Goal: Information Seeking & Learning: Learn about a topic

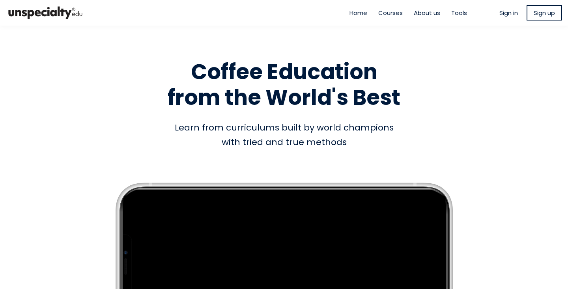
click at [501, 16] on span "Sign in" at bounding box center [508, 12] width 19 height 9
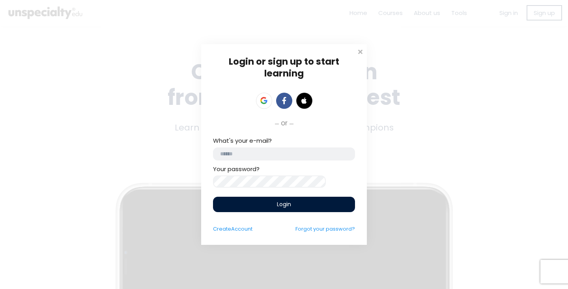
click at [292, 155] on input "email" at bounding box center [284, 154] width 142 height 13
type input "**********"
click at [288, 204] on span "Login" at bounding box center [284, 204] width 14 height 8
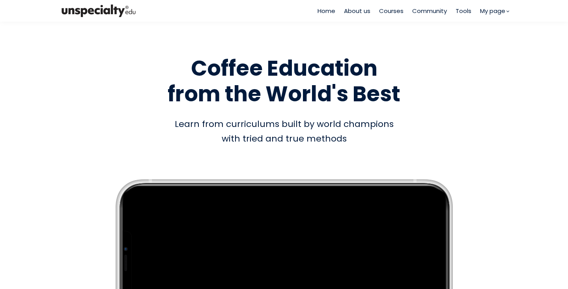
click at [396, 8] on span "Courses" at bounding box center [391, 10] width 24 height 9
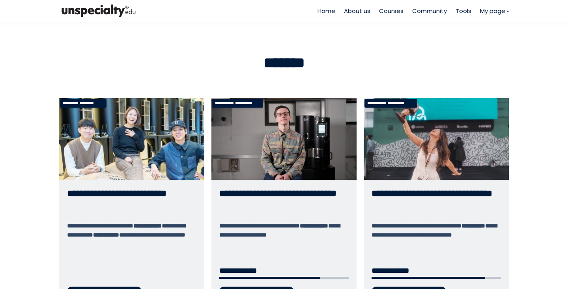
scroll to position [13, 0]
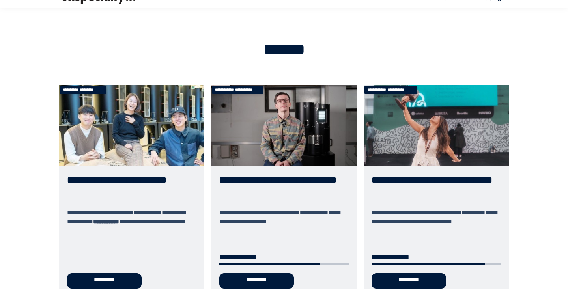
click at [306, 128] on link "**********" at bounding box center [283, 190] width 145 height 211
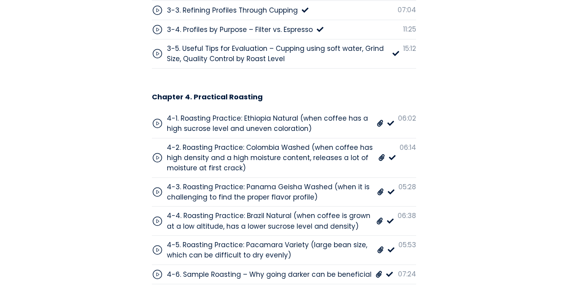
scroll to position [2898, 0]
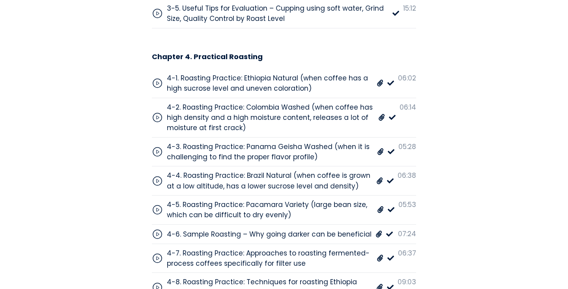
click at [299, 277] on div "4-8. Roasting Practice: Techniques for roasting Ethiopia washed coffees optimiz…" at bounding box center [269, 287] width 205 height 21
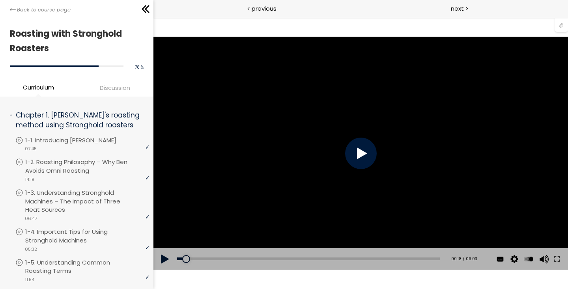
click at [361, 157] on div at bounding box center [361, 154] width 32 height 32
click at [362, 157] on div at bounding box center [361, 154] width 32 height 32
click at [556, 258] on button at bounding box center [556, 259] width 14 height 22
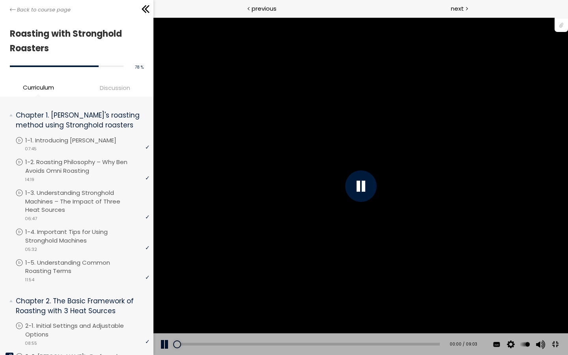
drag, startPoint x: 192, startPoint y: 363, endPoint x: 163, endPoint y: 360, distance: 29.0
click at [163, 355] on div "Add chapter 00:00 00:00 / 09:03 Subtitles English 中文 (简体) None Auto 1080p 720p …" at bounding box center [360, 344] width 415 height 22
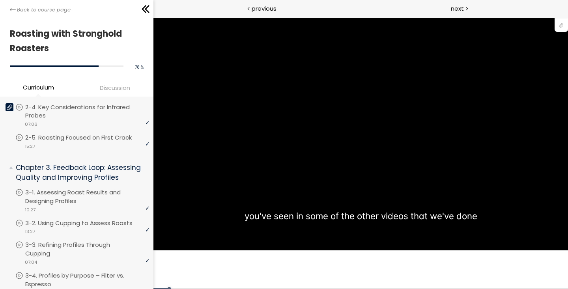
scroll to position [319, 0]
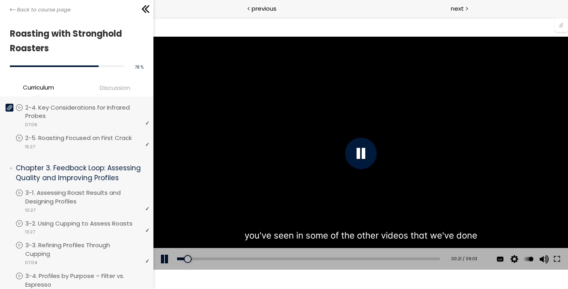
click at [247, 142] on div "You can download the roast profile image by clicking the 📎 above. * Amount of g…" at bounding box center [360, 153] width 415 height 233
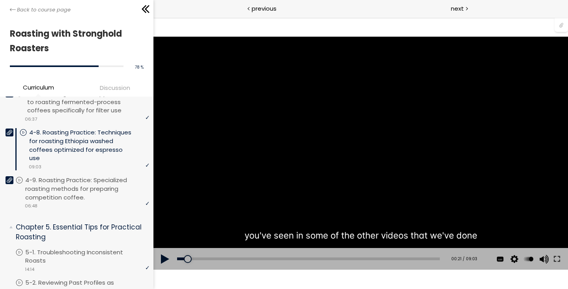
scroll to position [867, 0]
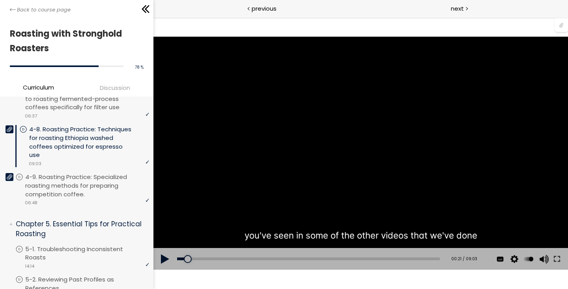
click at [205, 162] on div "You can download the roast profile image by clicking the 📎 above. * Amount of g…" at bounding box center [360, 153] width 415 height 233
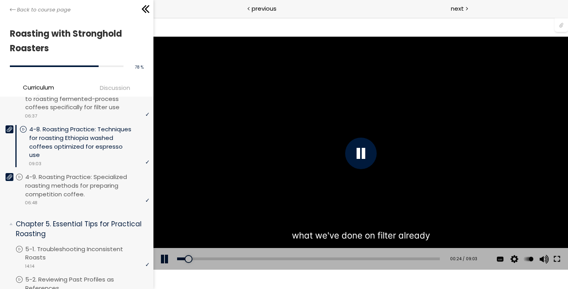
click at [553, 260] on button at bounding box center [556, 259] width 14 height 22
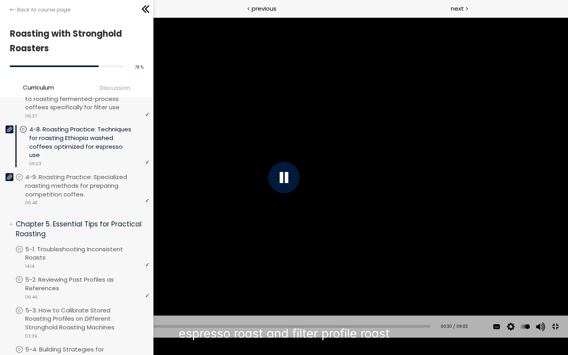
click at [483, 218] on div "You can download the roast profile image by clicking the 📎 above. * Amount of g…" at bounding box center [284, 177] width 568 height 319
click at [553, 336] on button at bounding box center [555, 327] width 18 height 18
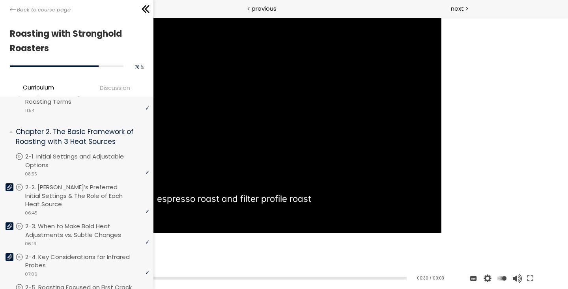
scroll to position [173, 0]
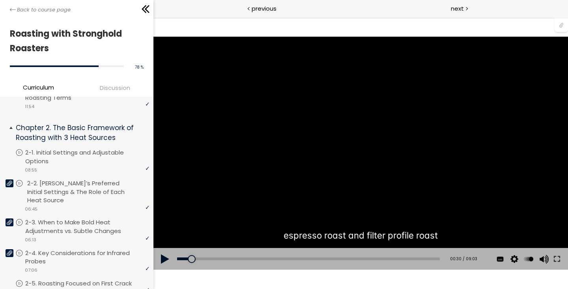
click at [9, 181] on icon at bounding box center [10, 183] width 6 height 5
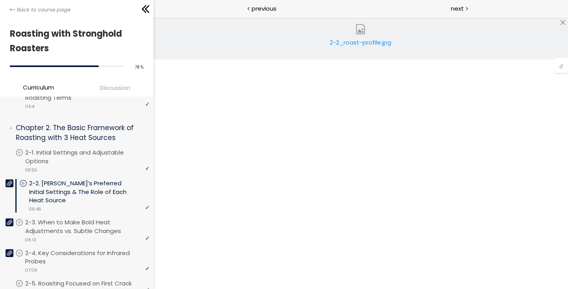
click at [362, 38] on div "2-2_roast-profile.jpg" at bounding box center [360, 46] width 67 height 16
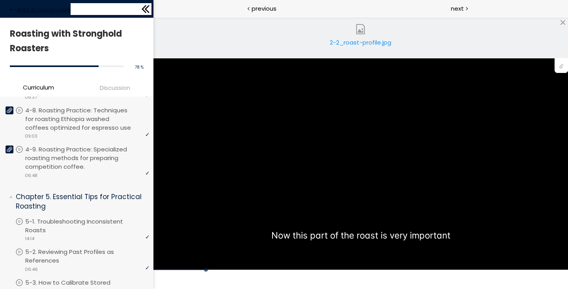
scroll to position [879, 0]
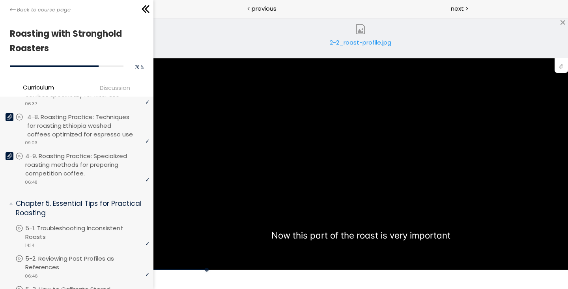
click at [64, 126] on p "4-8. Roasting Practice: Techniques for roasting Ethiopia washed coffees optimiz…" at bounding box center [89, 126] width 124 height 26
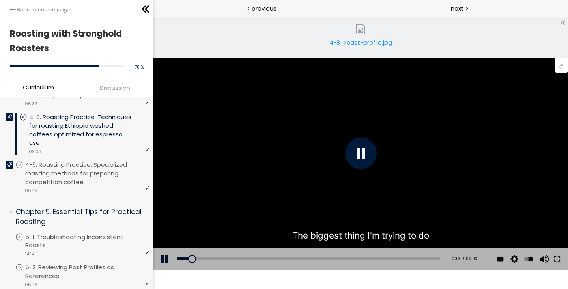
click at [357, 42] on div "4-8_roast-profile.jpg" at bounding box center [360, 46] width 67 height 16
click at [559, 263] on button at bounding box center [556, 259] width 14 height 22
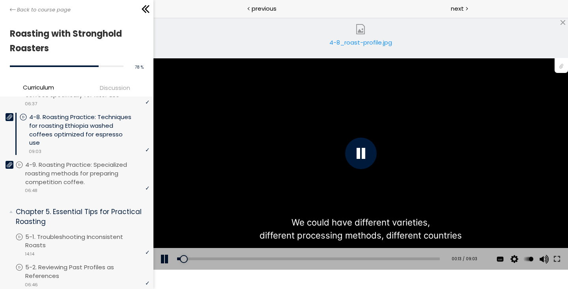
drag, startPoint x: 251, startPoint y: 259, endPoint x: 183, endPoint y: 264, distance: 68.4
click at [183, 264] on div "Add chapter 00:13" at bounding box center [308, 259] width 263 height 22
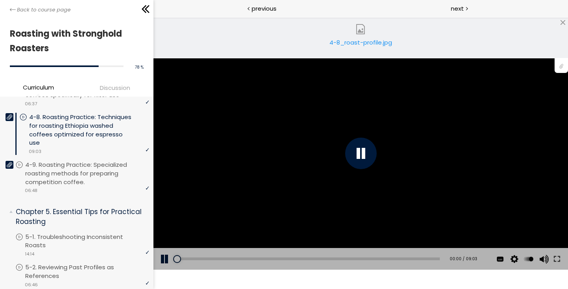
drag, startPoint x: 182, startPoint y: 260, endPoint x: 168, endPoint y: 259, distance: 13.8
click at [168, 260] on div "Add chapter 00:00 00:00 / 09:03 Subtitles English 中文 (简体) None Auto 1080p 720p …" at bounding box center [360, 259] width 415 height 22
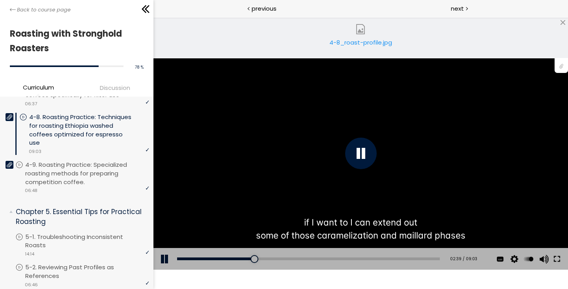
click at [559, 262] on button at bounding box center [556, 259] width 14 height 22
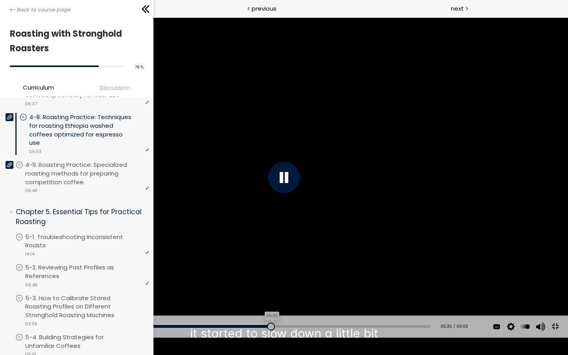
click at [264, 328] on div "05:30" at bounding box center [227, 326] width 407 height 3
click at [258, 338] on div "Add chapter 05:24" at bounding box center [227, 327] width 407 height 22
click at [248, 338] on div "Add chapter 05:10" at bounding box center [227, 327] width 407 height 22
click at [247, 338] on div "Add chapter 05:08" at bounding box center [227, 327] width 407 height 22
click at [247, 328] on div "05:06" at bounding box center [227, 326] width 407 height 3
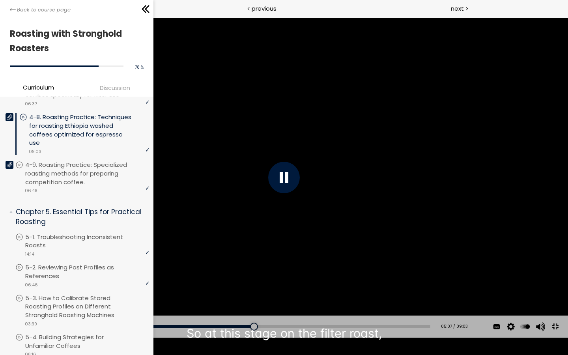
click at [217, 243] on div "You can download the roast profile image by clicking the 📎 above. * Amount of g…" at bounding box center [284, 177] width 568 height 319
